Goal: Share content: Share content

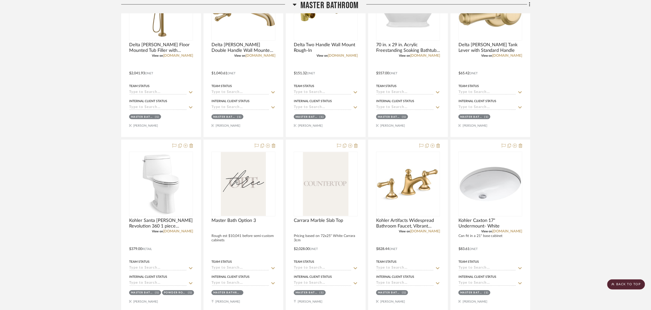
scroll to position [1376, 0]
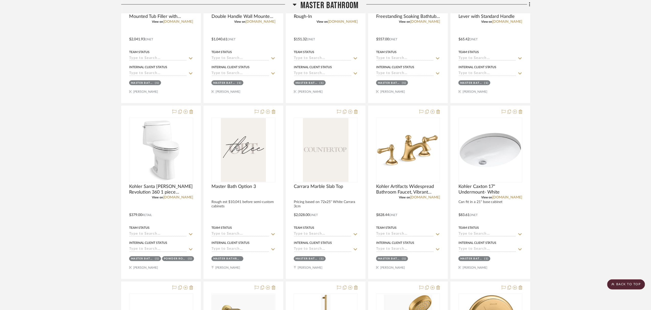
click at [602, 167] on project-details-page "SHOW ME Project: 10. Vignola Project Settings + Add Room/Section + Quick Add It…" at bounding box center [325, 117] width 651 height 2912
click at [323, 190] on span "Carrara Marble Slab Top" at bounding box center [318, 187] width 49 height 6
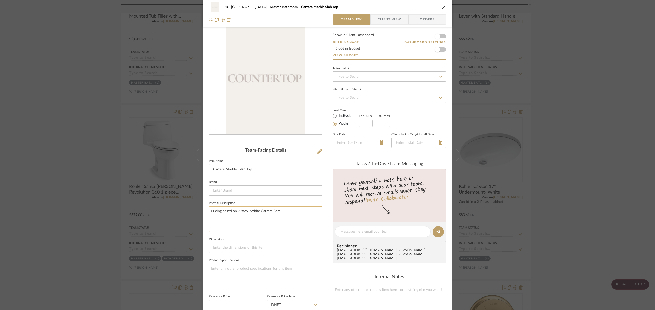
scroll to position [102, 0]
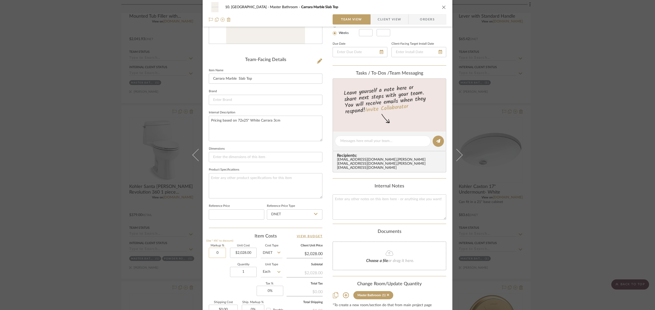
click at [216, 252] on input "0" at bounding box center [217, 253] width 17 height 10
type input "15%"
click at [226, 276] on div "Quantity 1 Unit Type Each" at bounding box center [246, 273] width 74 height 18
type input "$2,332.20"
click at [623, 231] on div "10. Vignola Master Bathroom Carrara Marble Slab Top Team View Client View Order…" at bounding box center [327, 155] width 655 height 310
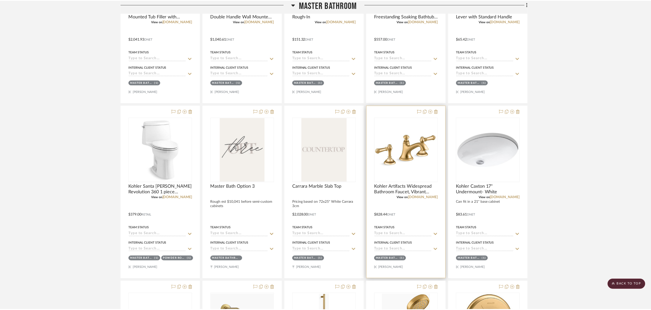
scroll to position [1376, 0]
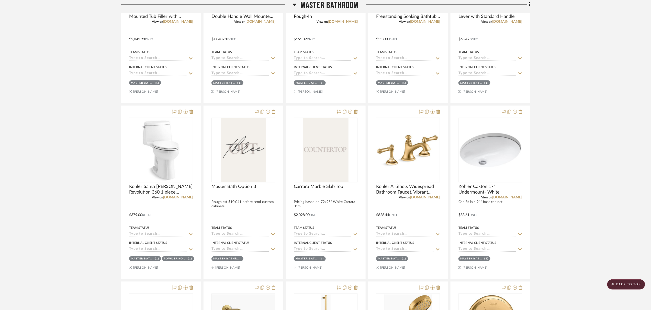
click at [69, 177] on project-details-page "SHOW ME Project: 10. Vignola Project Settings + Add Room/Section + Quick Add It…" at bounding box center [325, 117] width 651 height 2912
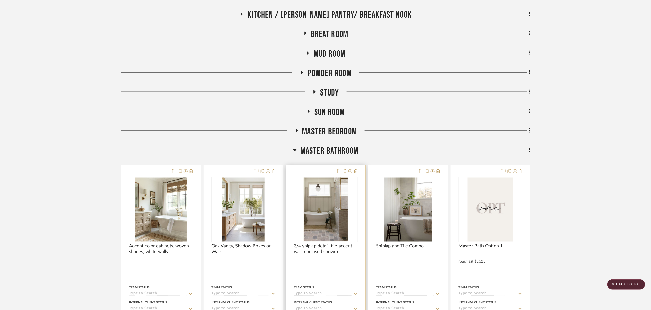
scroll to position [183, 0]
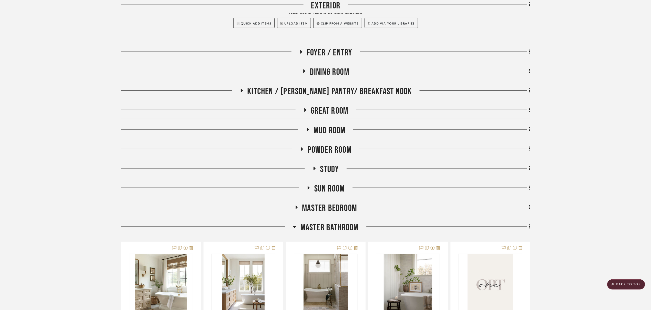
click at [326, 225] on span "Master Bathroom" at bounding box center [329, 227] width 58 height 11
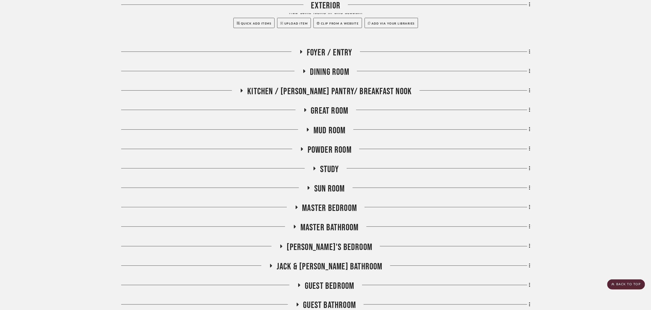
click at [328, 168] on span "Study" at bounding box center [329, 169] width 19 height 11
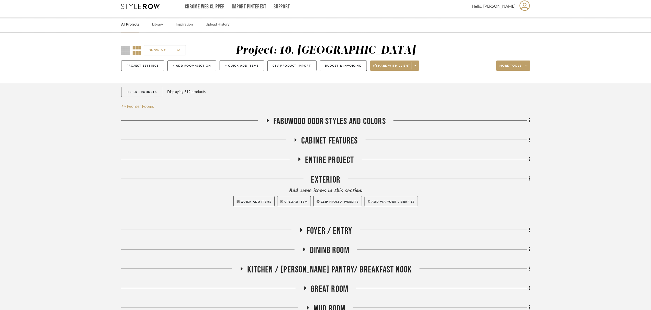
scroll to position [0, 0]
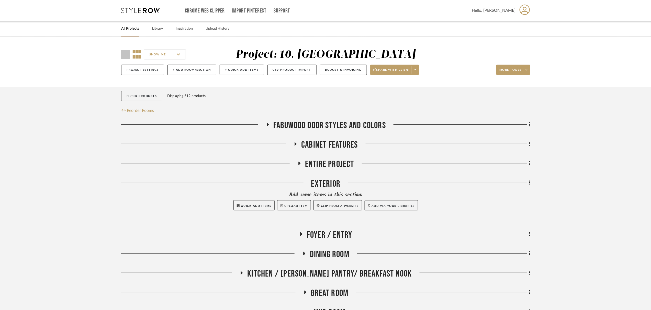
click at [318, 166] on span "Entire Project" at bounding box center [329, 164] width 49 height 11
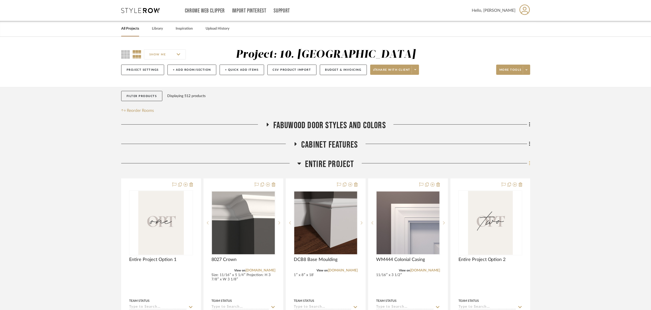
click at [529, 165] on icon at bounding box center [530, 164] width 2 height 6
click at [245, 98] on div at bounding box center [325, 155] width 651 height 310
click at [528, 73] on span at bounding box center [526, 70] width 7 height 8
click at [525, 124] on button "Bulk Actions" at bounding box center [518, 122] width 43 height 12
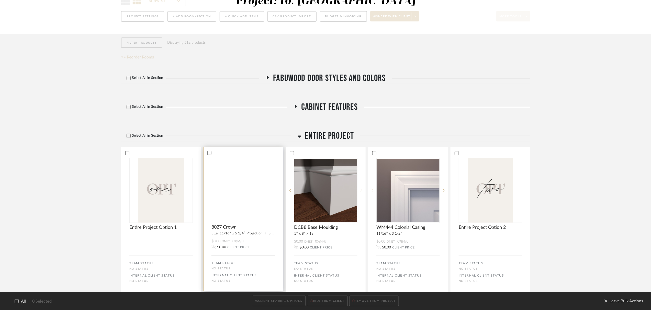
scroll to position [102, 0]
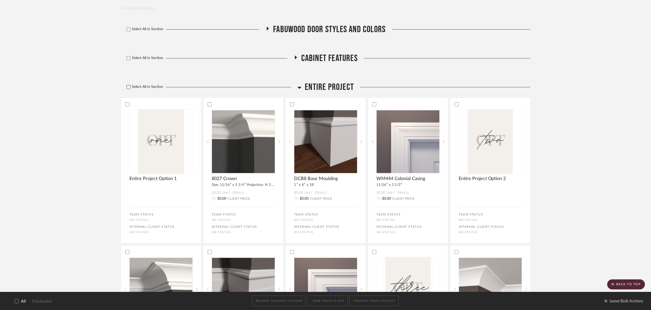
click at [130, 86] on div at bounding box center [129, 87] width 4 height 4
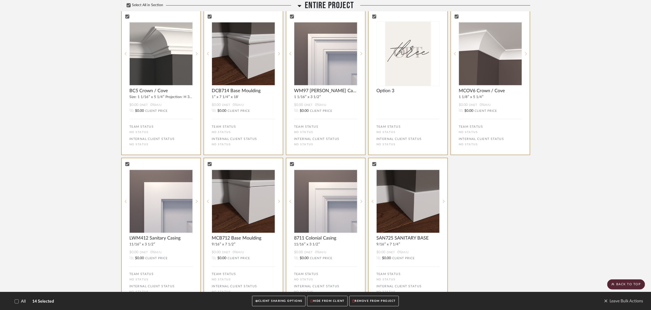
scroll to position [545, 0]
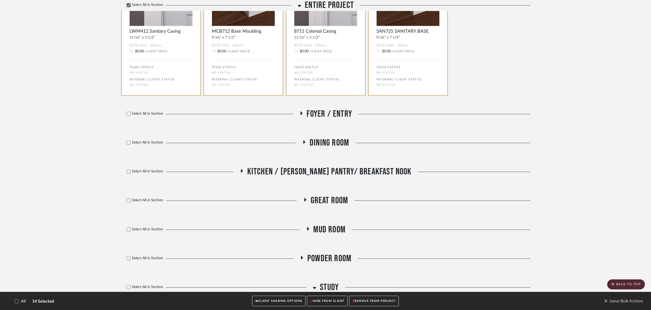
click at [314, 119] on span "Foyer / Entry" at bounding box center [330, 114] width 46 height 11
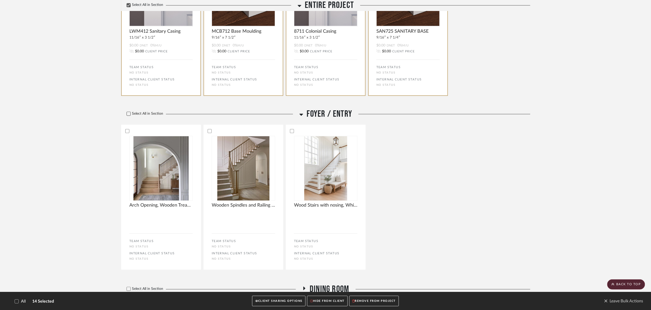
click at [128, 116] on icon at bounding box center [129, 114] width 4 height 4
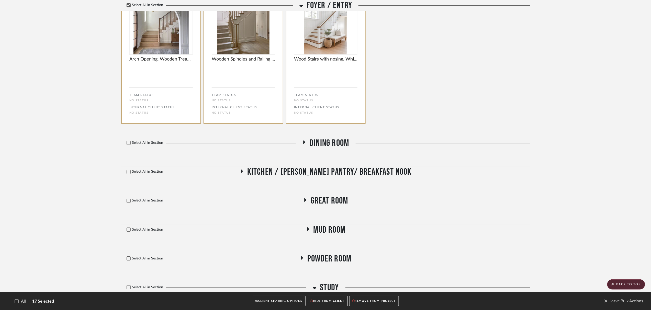
scroll to position [716, 0]
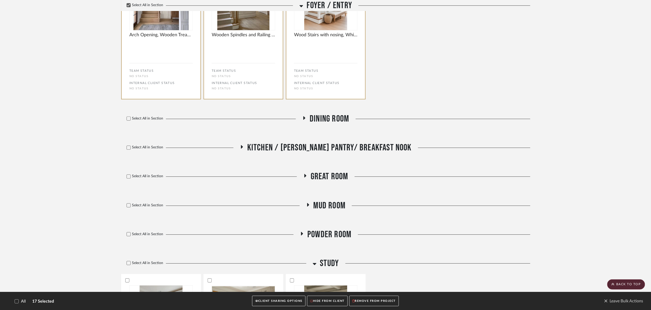
click at [323, 124] on span "Dining Room" at bounding box center [329, 119] width 39 height 11
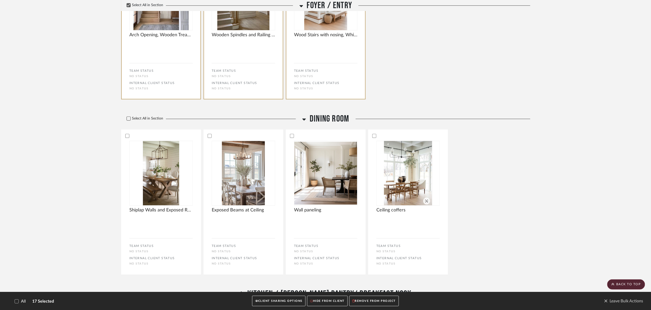
click at [132, 121] on label "Select All in Section" at bounding box center [142, 119] width 43 height 4
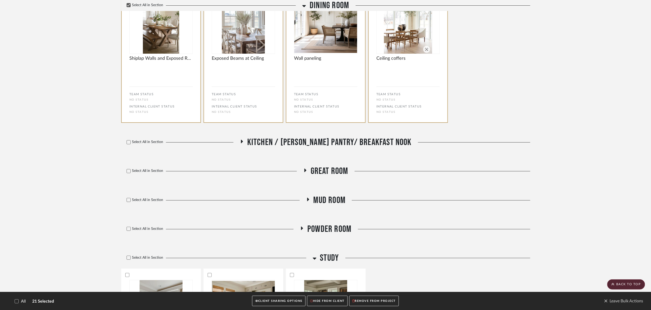
scroll to position [886, 0]
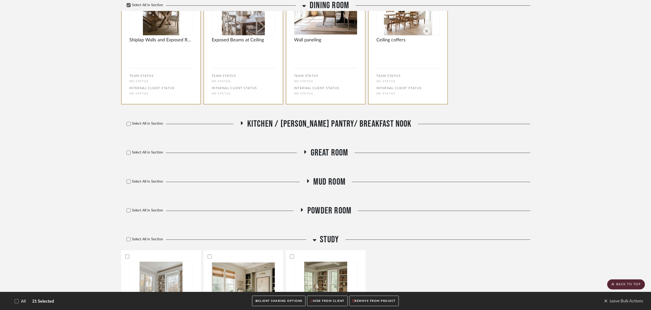
click at [303, 126] on span "Kitchen / Butler's Pantry/ Breakfast Nook" at bounding box center [329, 124] width 164 height 11
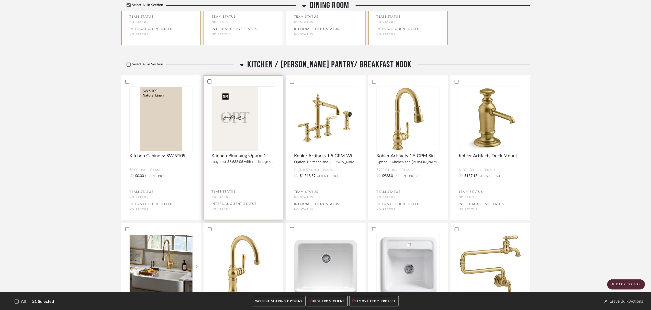
scroll to position [954, 0]
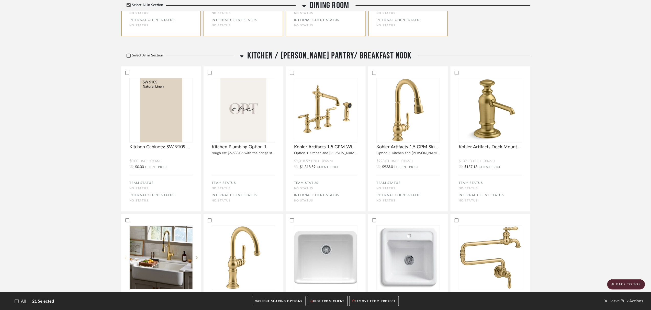
click at [130, 58] on icon at bounding box center [129, 56] width 4 height 4
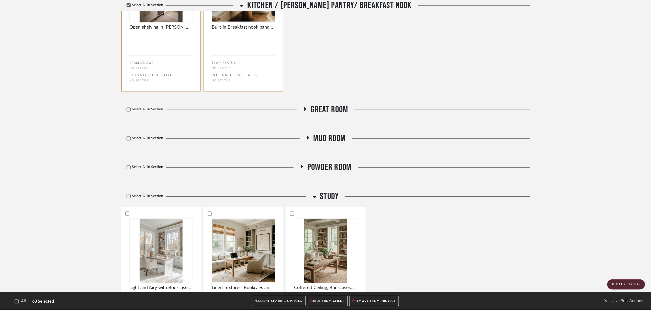
scroll to position [2420, 0]
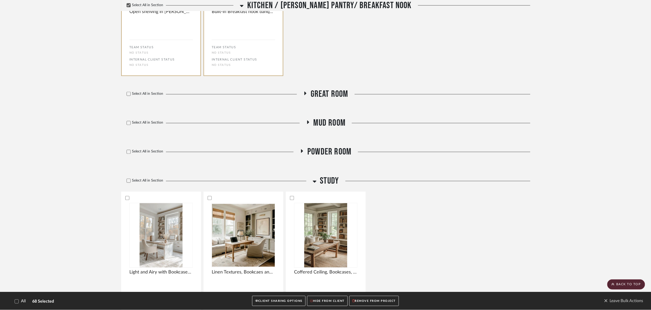
click at [311, 100] on span "Great Room" at bounding box center [330, 94] width 38 height 11
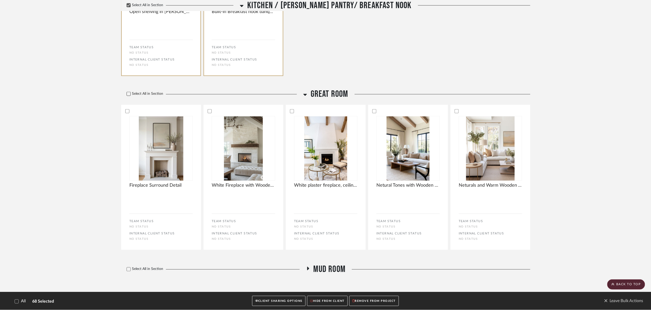
click at [129, 96] on icon at bounding box center [129, 94] width 4 height 4
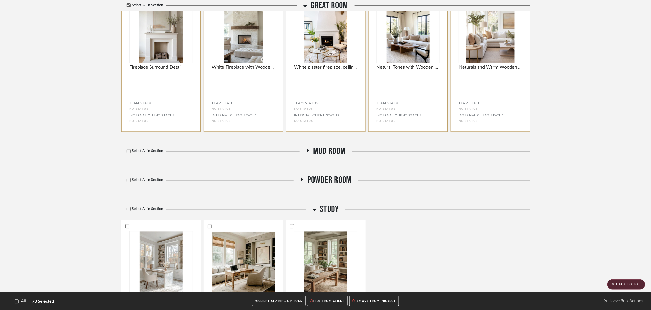
scroll to position [2591, 0]
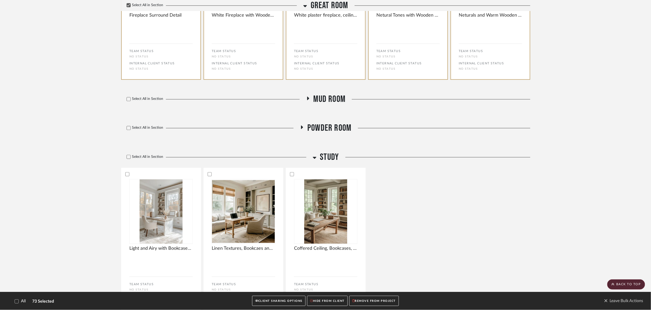
click at [315, 105] on span "Mud Room" at bounding box center [329, 99] width 32 height 11
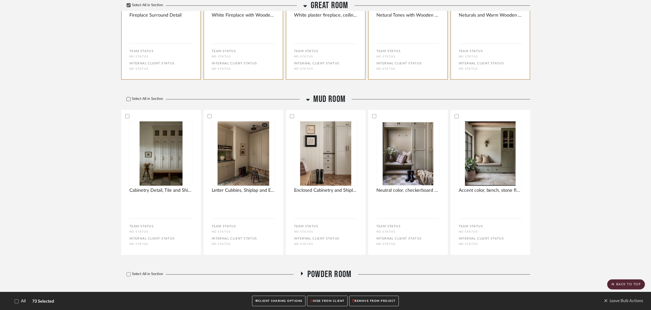
click at [127, 101] on div at bounding box center [129, 99] width 4 height 4
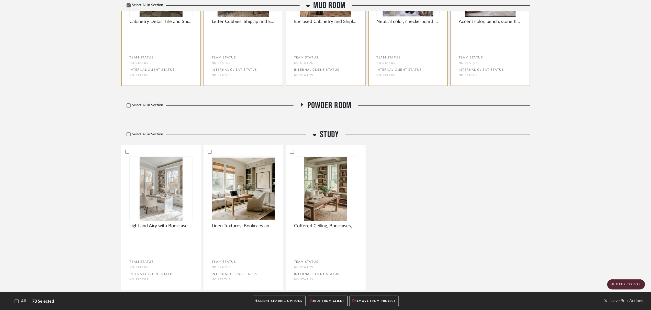
scroll to position [2761, 0]
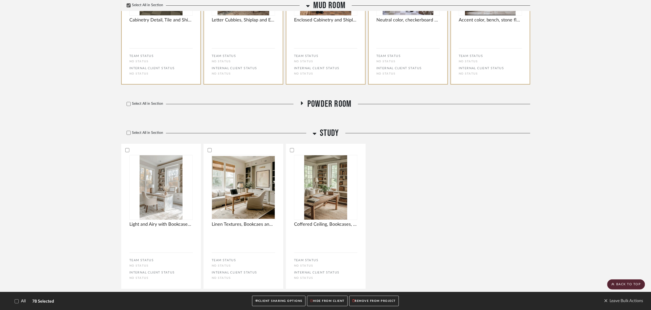
click at [324, 110] on span "Powder Room" at bounding box center [329, 104] width 44 height 11
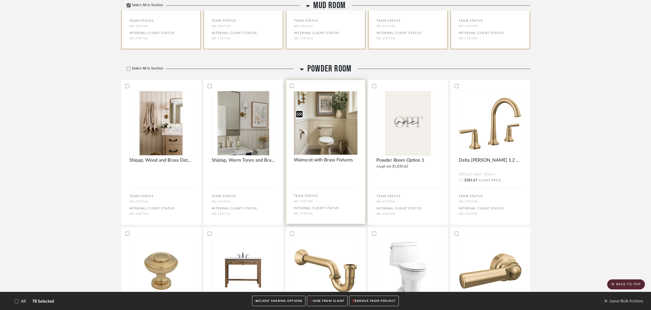
scroll to position [2795, 0]
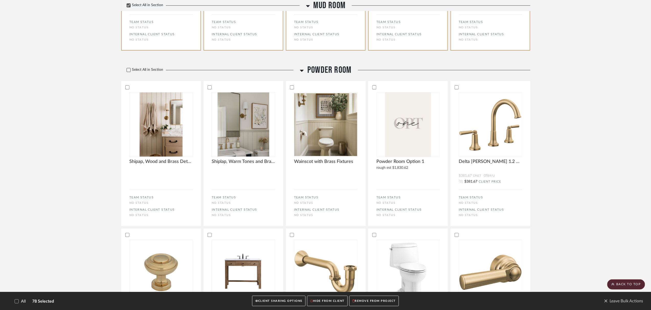
click at [129, 72] on icon at bounding box center [129, 70] width 4 height 4
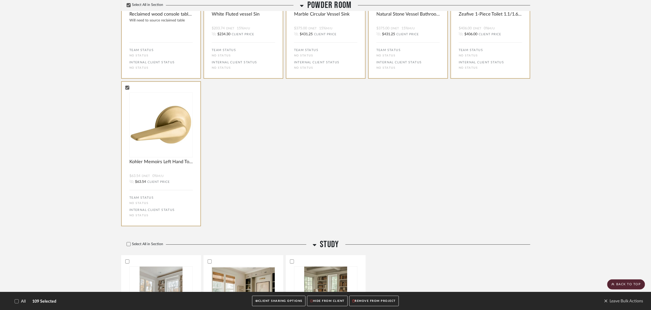
scroll to position [3852, 0]
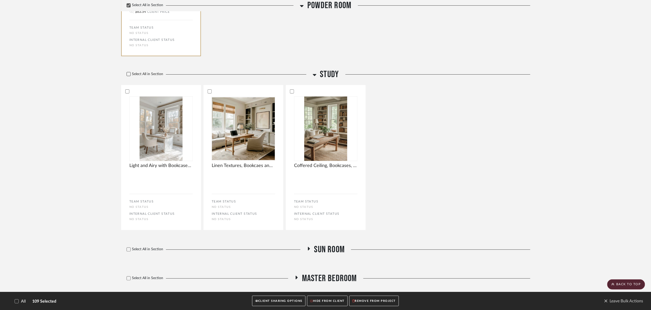
click at [128, 76] on icon at bounding box center [129, 74] width 4 height 4
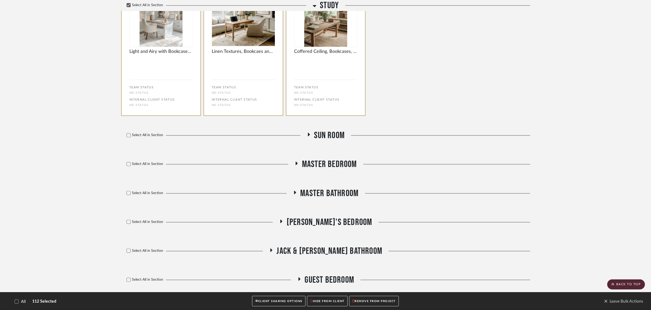
scroll to position [4022, 0]
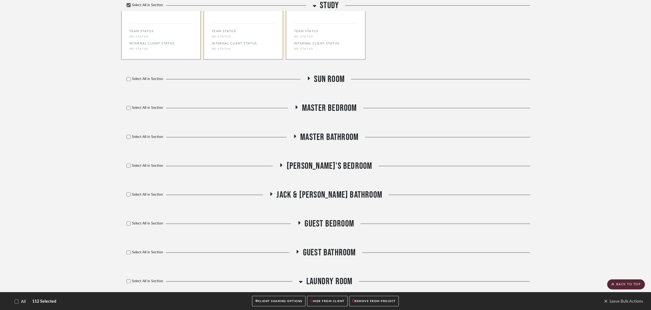
click at [319, 85] on span "Sun Room" at bounding box center [329, 79] width 31 height 11
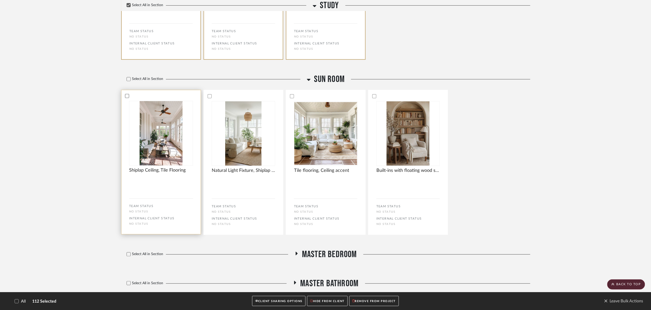
click at [126, 98] on icon at bounding box center [127, 96] width 4 height 4
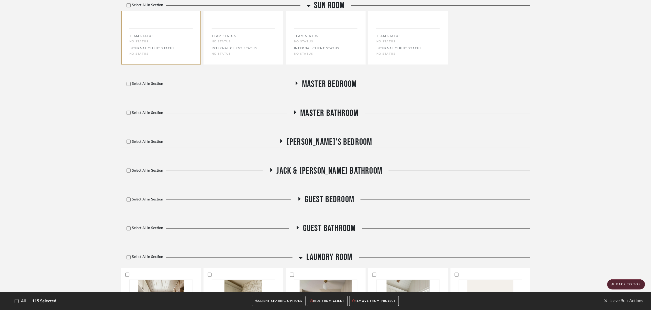
click at [318, 90] on span "Master Bedroom" at bounding box center [329, 84] width 55 height 11
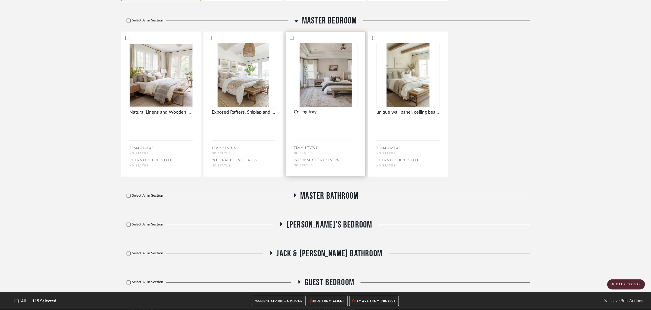
scroll to position [4261, 0]
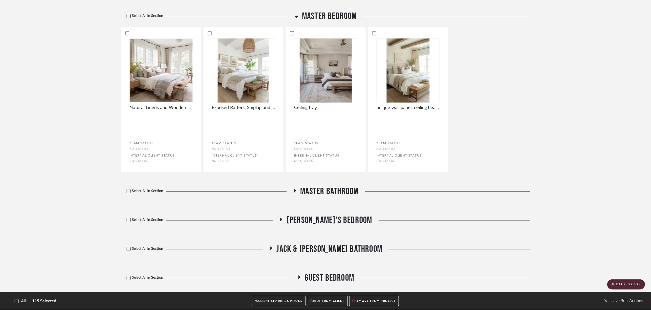
click at [128, 18] on icon at bounding box center [129, 16] width 4 height 4
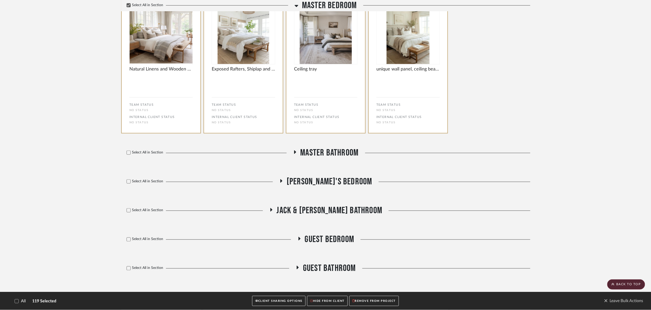
scroll to position [4257, 0]
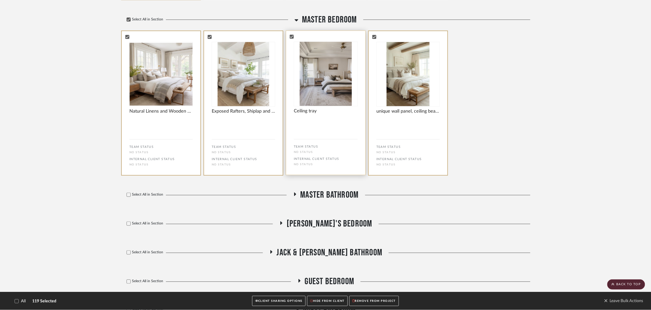
click at [307, 201] on span "Master Bathroom" at bounding box center [329, 195] width 58 height 11
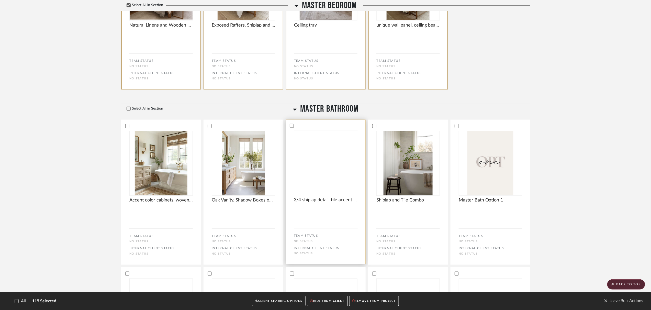
scroll to position [4394, 0]
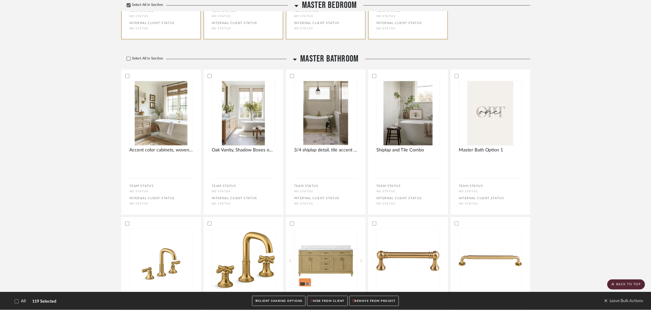
click at [127, 61] on icon at bounding box center [129, 59] width 4 height 4
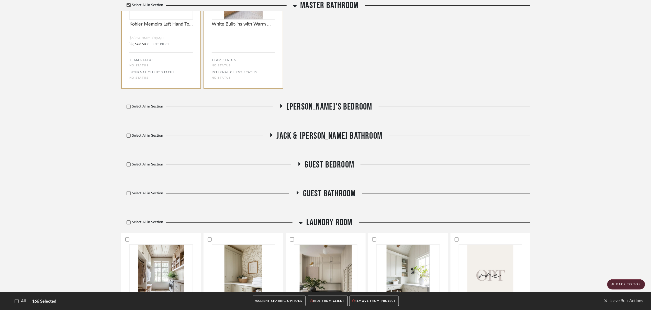
scroll to position [5859, 0]
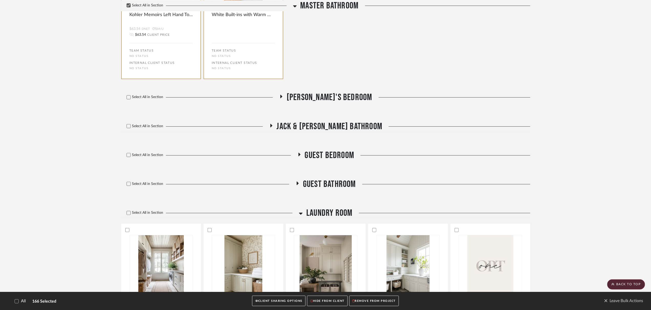
click at [323, 103] on span "Willow's Bedroom" at bounding box center [330, 97] width 86 height 11
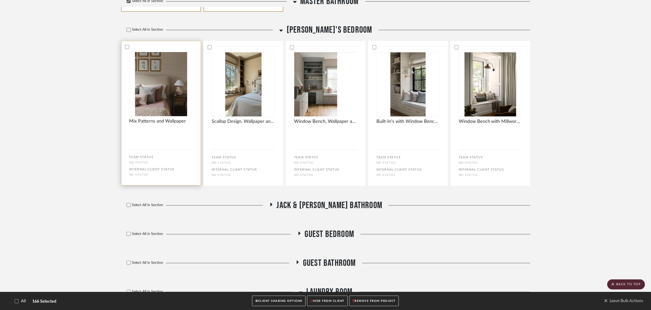
scroll to position [5928, 0]
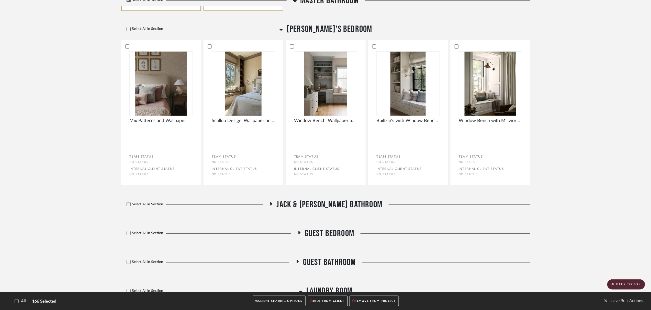
click at [129, 30] on icon at bounding box center [128, 29] width 3 height 3
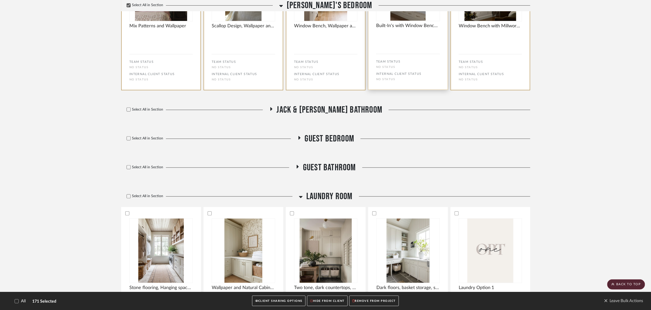
scroll to position [6030, 0]
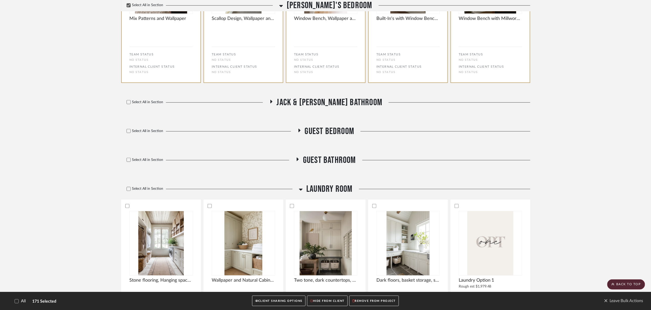
click at [321, 108] on span "Jack & Jill Bathroom" at bounding box center [330, 102] width 106 height 11
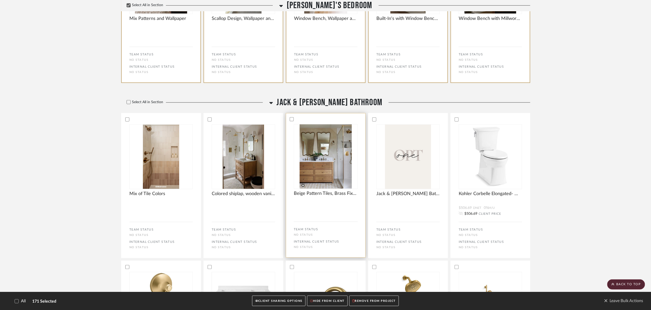
scroll to position [6098, 0]
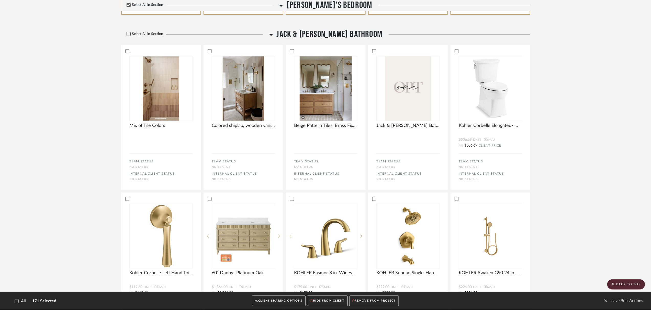
click at [127, 36] on icon at bounding box center [129, 34] width 4 height 4
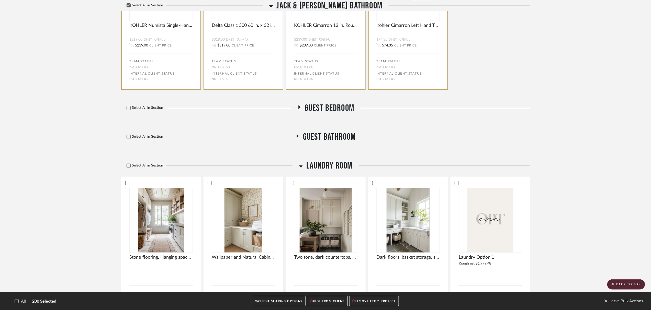
scroll to position [6950, 0]
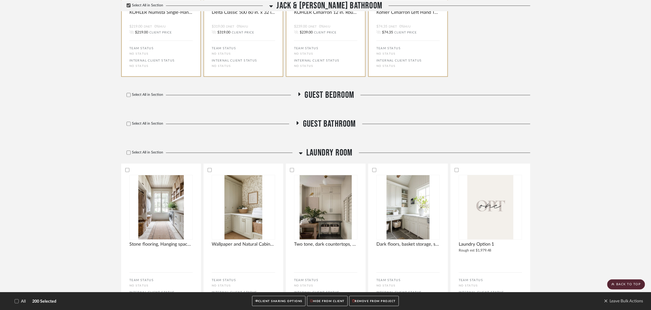
click at [330, 101] on span "Guest Bedroom" at bounding box center [330, 95] width 50 height 11
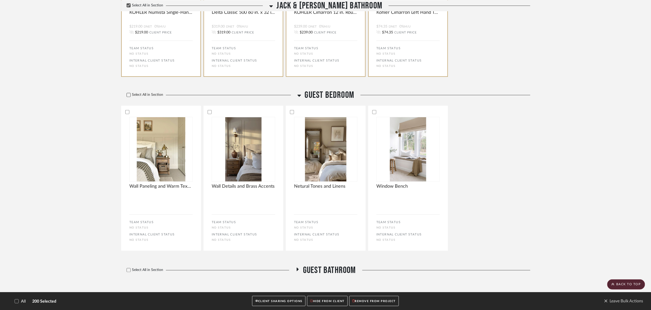
click at [131, 97] on label "Select All in Section" at bounding box center [142, 95] width 43 height 4
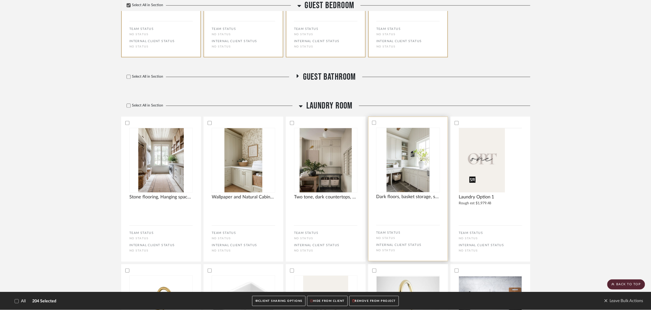
scroll to position [7223, 0]
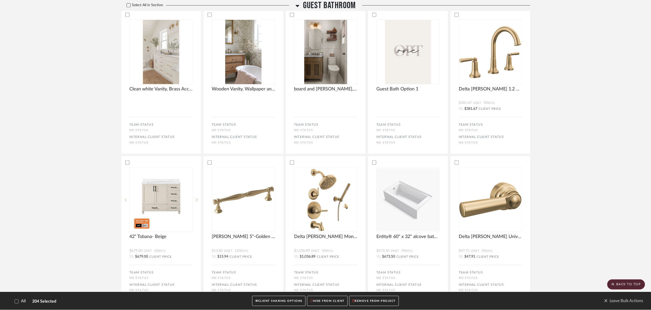
click at [132, 7] on label "Select All in Section" at bounding box center [142, 5] width 43 height 4
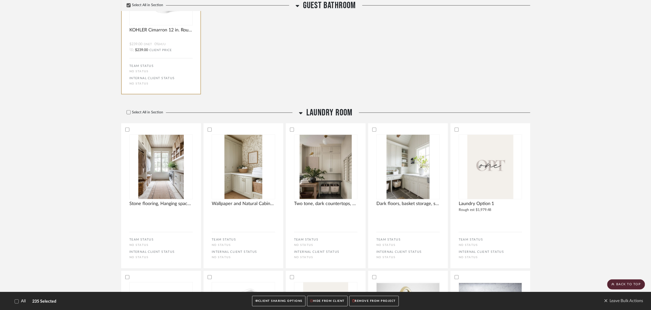
scroll to position [8212, 0]
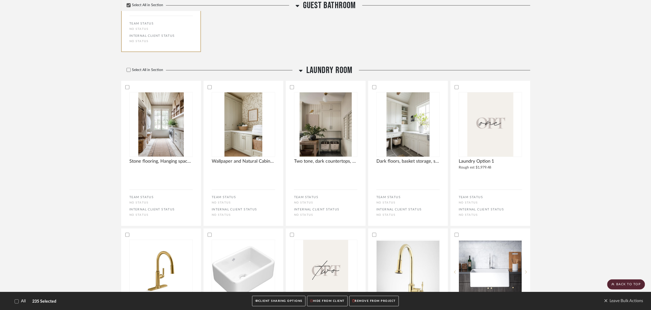
click at [132, 76] on div "Select All in Section" at bounding box center [208, 70] width 175 height 11
click at [128, 72] on icon at bounding box center [129, 70] width 4 height 4
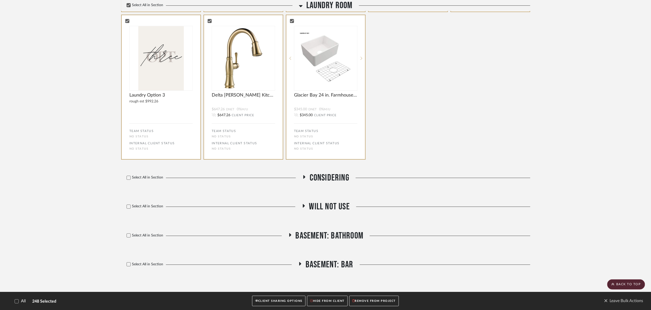
scroll to position [8633, 0]
click at [275, 305] on button "CLIENT SHARING OPTIONS" at bounding box center [278, 301] width 53 height 10
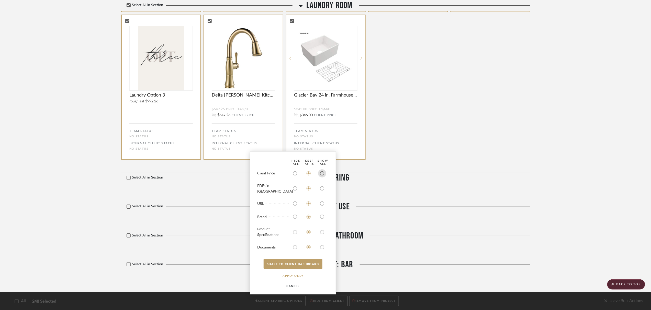
click at [321, 174] on input "radio" at bounding box center [322, 174] width 8 height 8
radio input "true"
click at [322, 191] on input "radio" at bounding box center [322, 189] width 8 height 8
radio input "true"
click at [315, 266] on button "SHARE TO CLIENT Dashboard" at bounding box center [293, 264] width 59 height 10
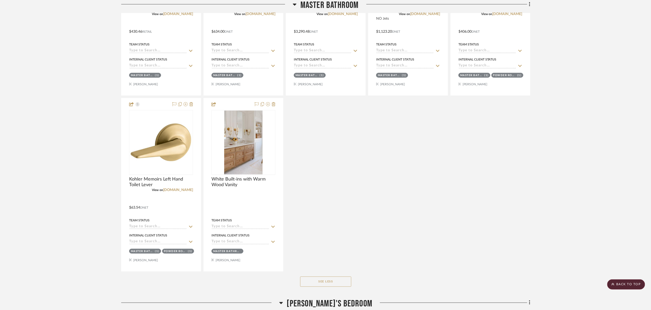
scroll to position [6804, 0]
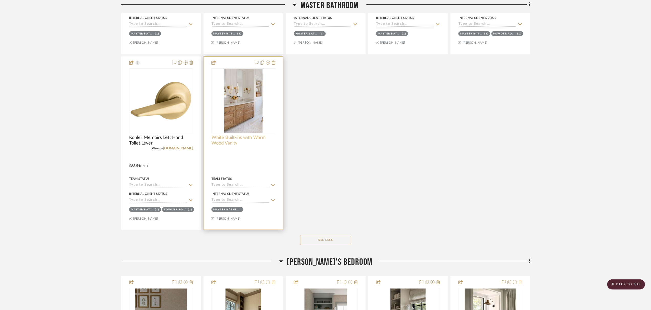
click at [225, 145] on span "White Built-ins with Warm Wood Vanity" at bounding box center [243, 140] width 64 height 11
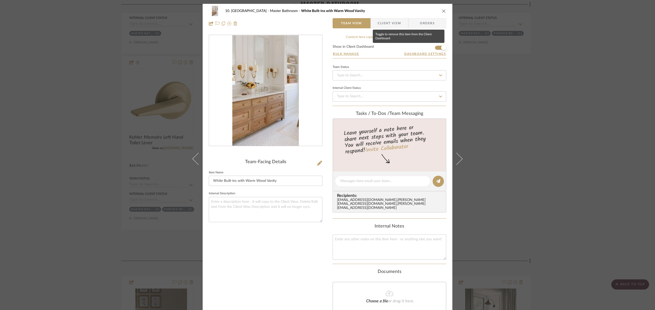
click at [438, 48] on span "button" at bounding box center [443, 47] width 11 height 11
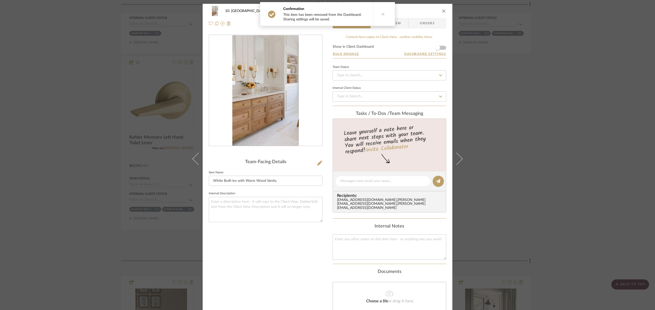
drag, startPoint x: 564, startPoint y: 123, endPoint x: 564, endPoint y: 131, distance: 8.2
click at [564, 123] on div "10. Vignola Master Bathroom White Built-ins with Warm Wood Vanity Team View Cli…" at bounding box center [327, 155] width 655 height 310
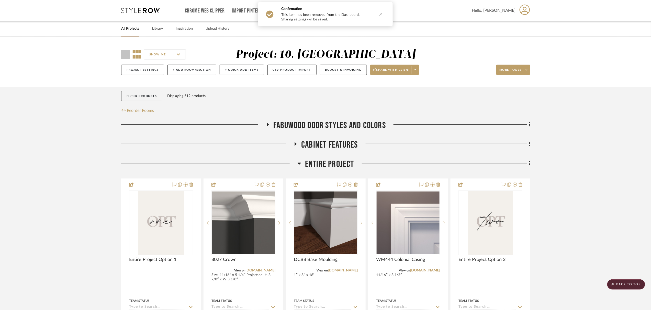
drag, startPoint x: 592, startPoint y: 236, endPoint x: 616, endPoint y: 93, distance: 145.1
click at [415, 70] on span at bounding box center [415, 70] width 7 height 8
click at [398, 97] on span "Generate URL to Share" at bounding box center [398, 97] width 44 height 4
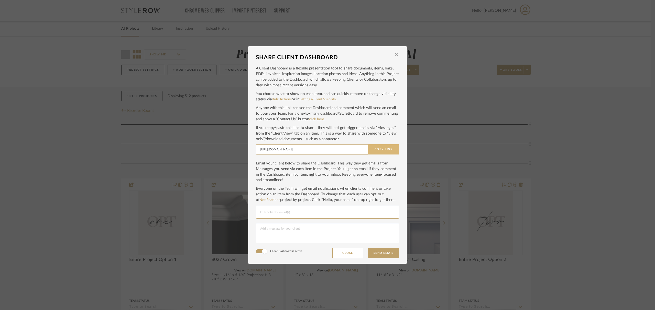
click at [381, 150] on button "Copy Link" at bounding box center [383, 149] width 31 height 10
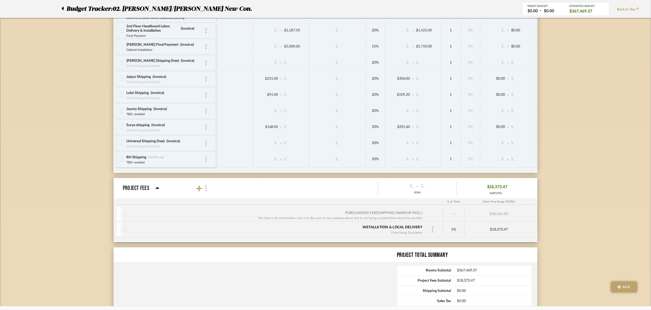
scroll to position [2003, 0]
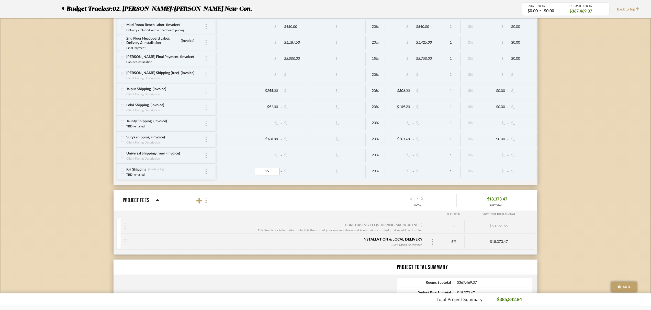
type input "299"
